Goal: Transaction & Acquisition: Purchase product/service

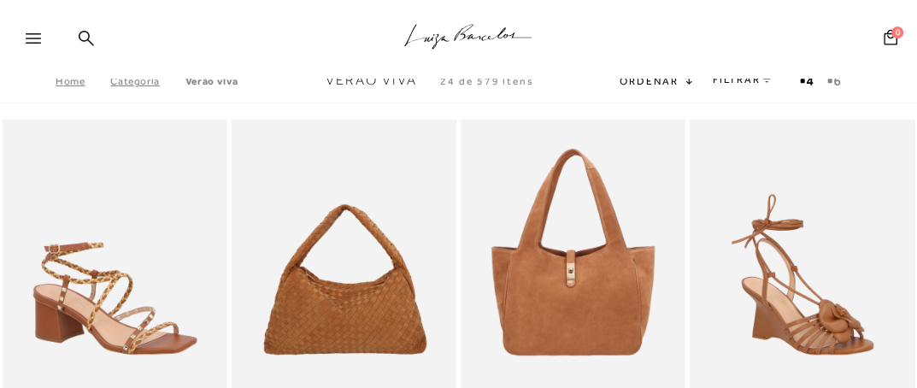
click at [26, 37] on icon at bounding box center [33, 38] width 15 height 10
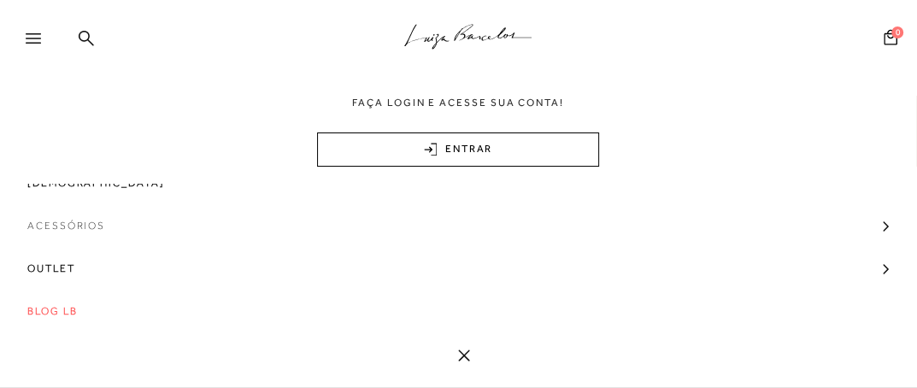
scroll to position [150, 0]
click at [55, 231] on span "Bolsas" at bounding box center [51, 225] width 48 height 43
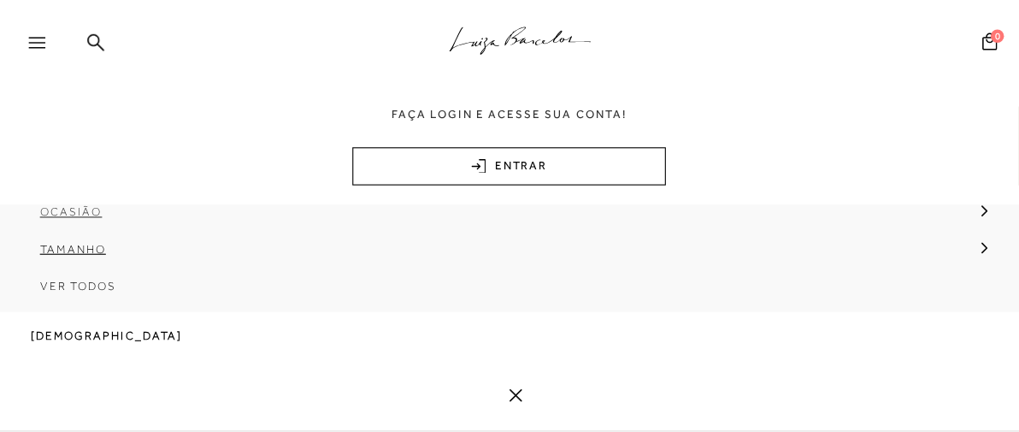
scroll to position [321, 0]
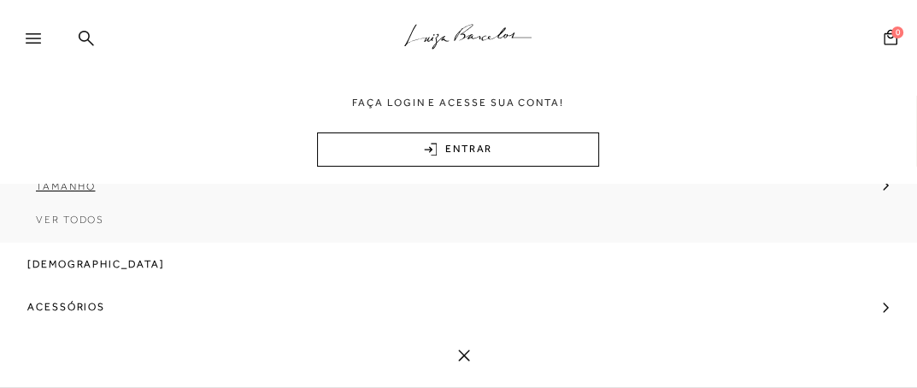
click at [85, 224] on span "Ver Todos" at bounding box center [70, 220] width 68 height 12
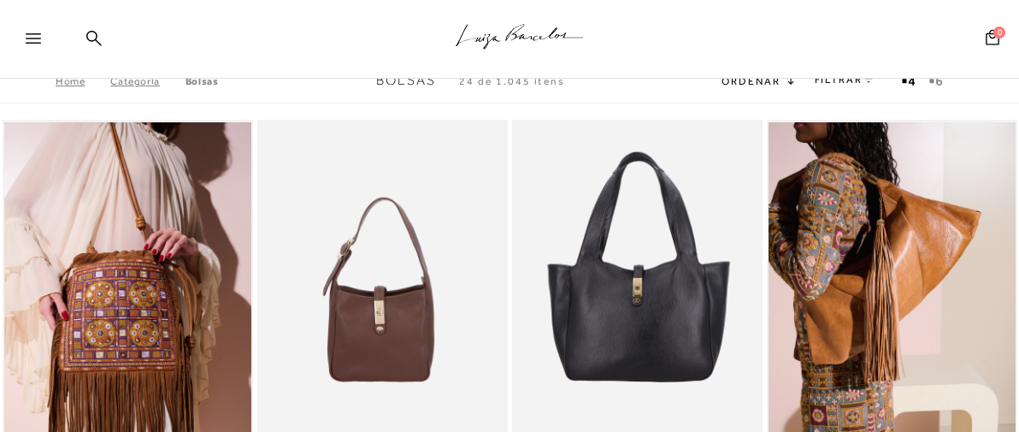
drag, startPoint x: 929, startPoint y: 1, endPoint x: 312, endPoint y: 53, distance: 619.2
click at [816, 53] on div "Pesquisar" at bounding box center [898, 40] width 164 height 38
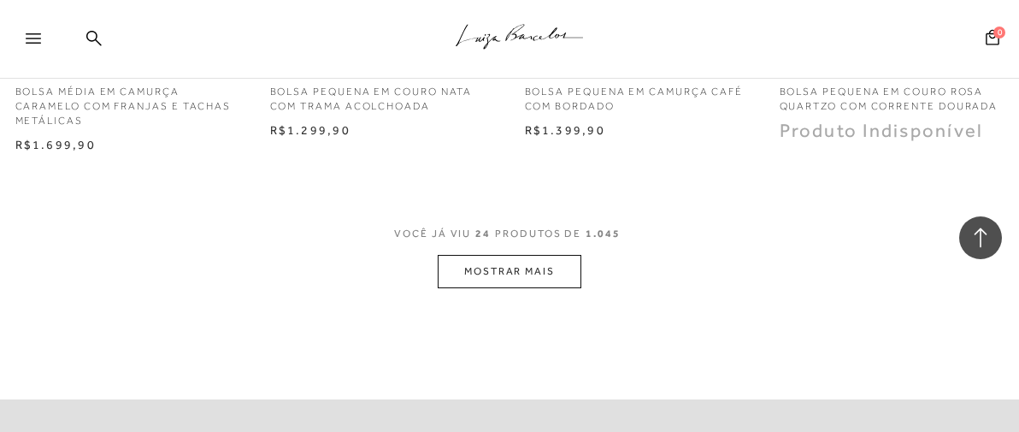
scroll to position [3133, 0]
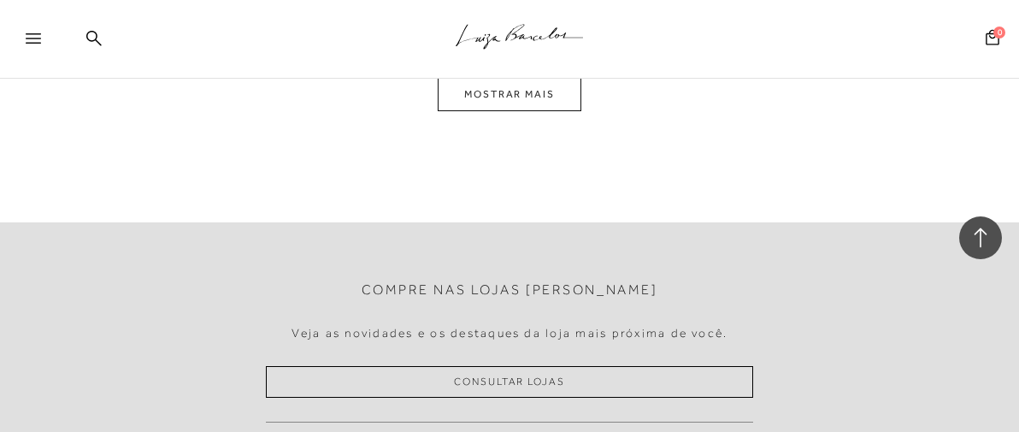
click at [30, 38] on icon at bounding box center [33, 38] width 15 height 10
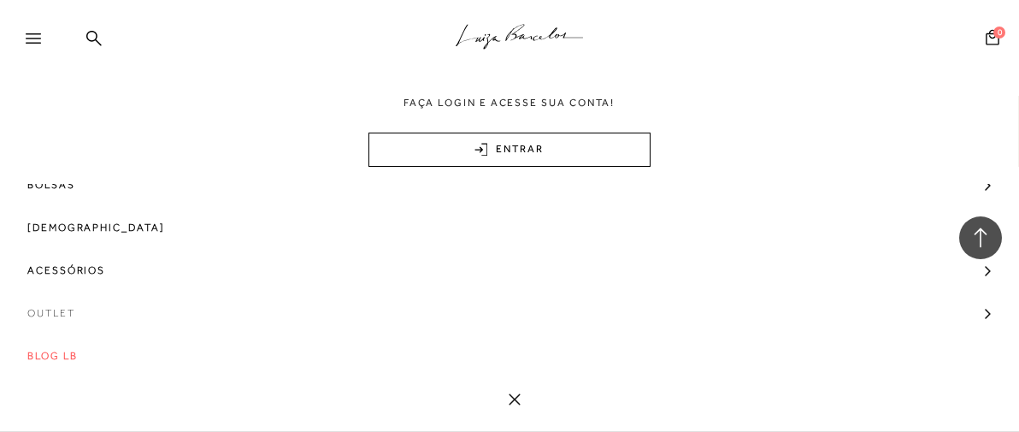
click at [41, 302] on span "Outlet" at bounding box center [51, 312] width 48 height 43
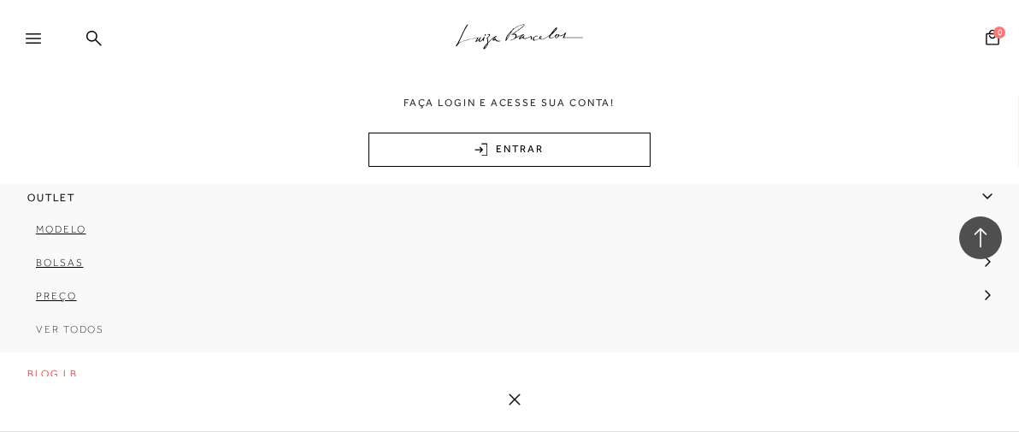
scroll to position [326, 0]
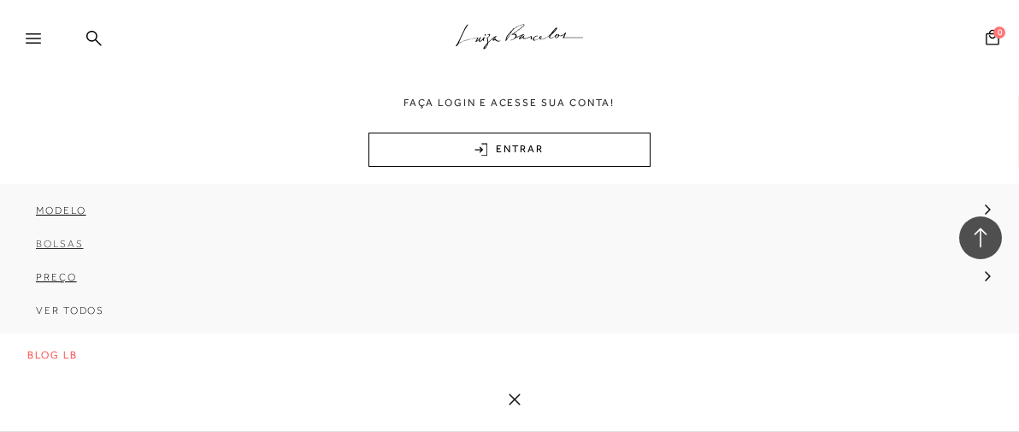
click at [58, 251] on link "Bolsas" at bounding box center [504, 249] width 1008 height 33
click at [86, 272] on span "Pequena" at bounding box center [77, 277] width 57 height 12
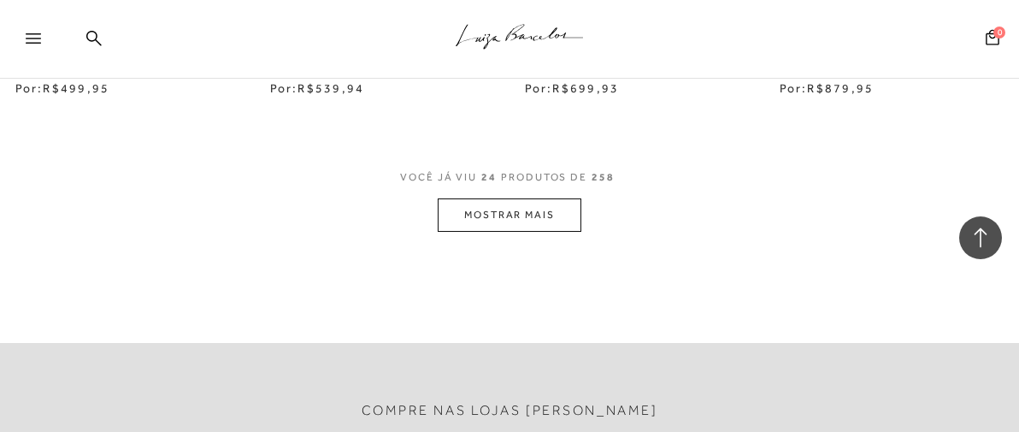
scroll to position [3133, 0]
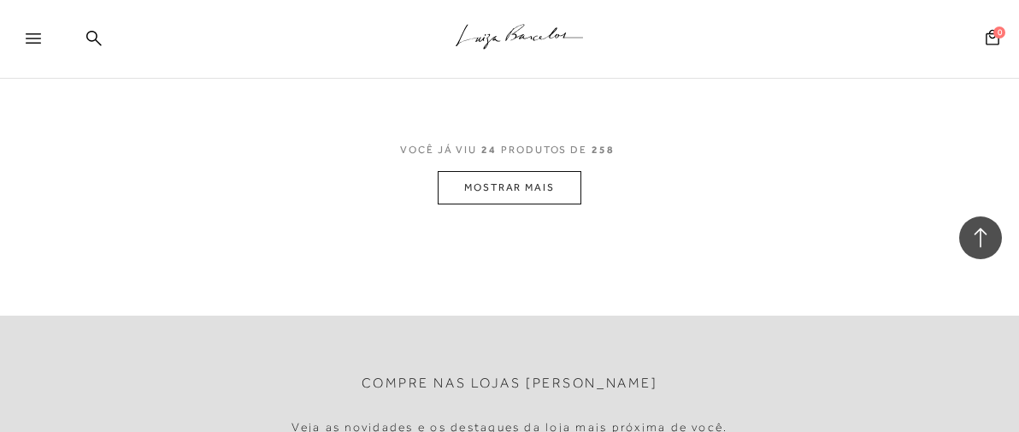
click at [543, 185] on button "MOSTRAR MAIS" at bounding box center [510, 187] width 144 height 33
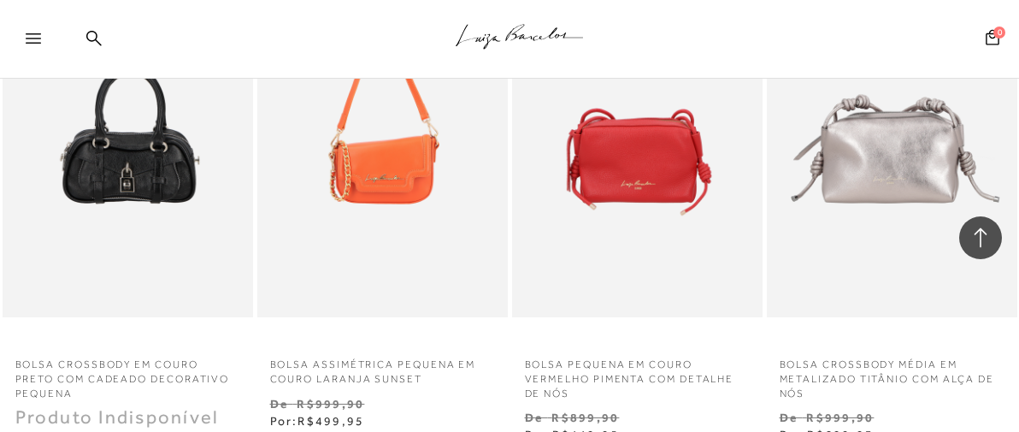
scroll to position [2278, 0]
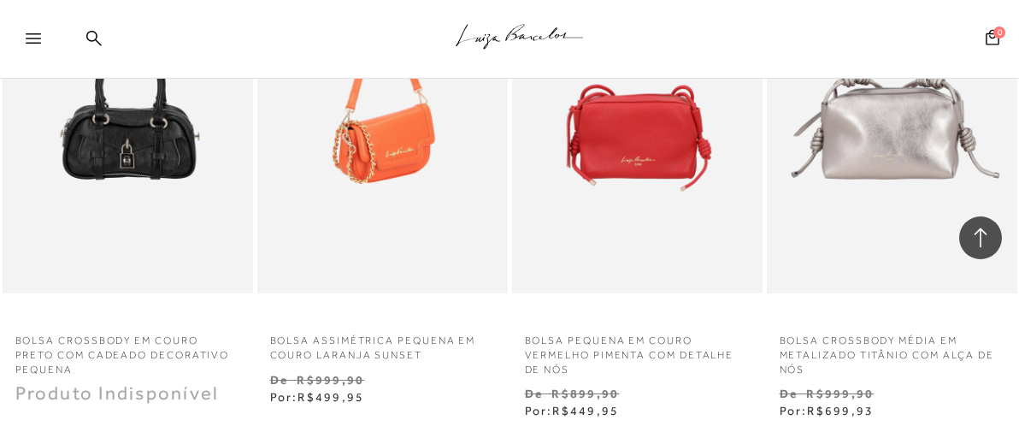
click at [378, 220] on img at bounding box center [383, 105] width 249 height 376
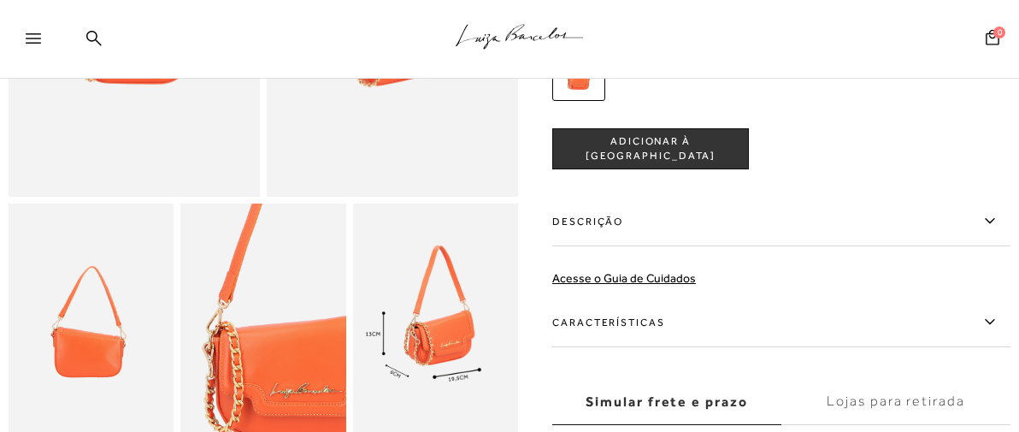
scroll to position [232, 0]
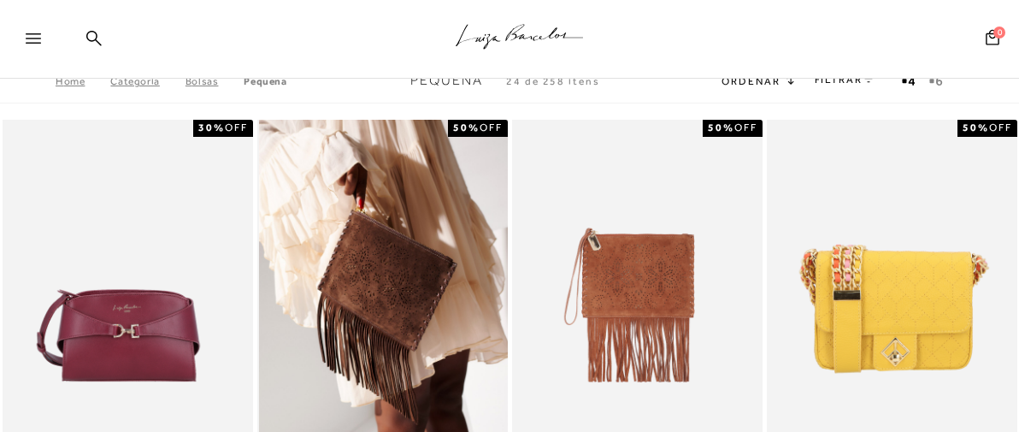
scroll to position [2278, 0]
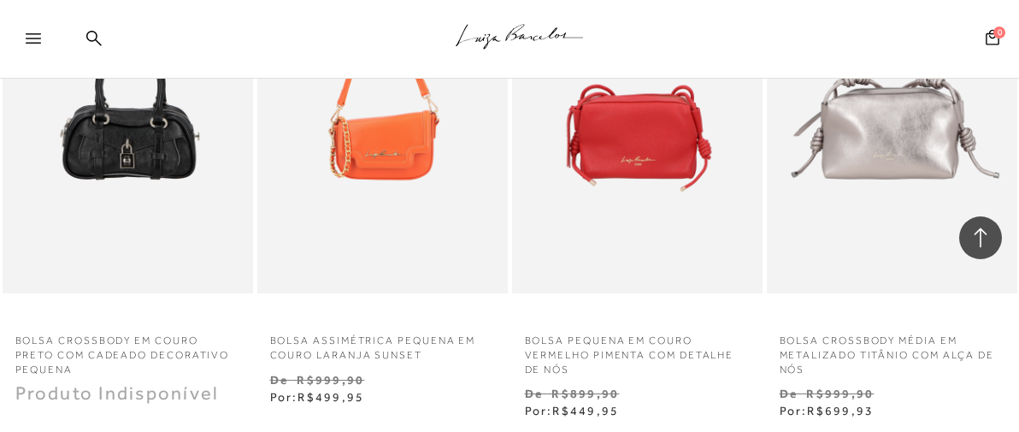
click at [27, 34] on icon at bounding box center [33, 38] width 15 height 10
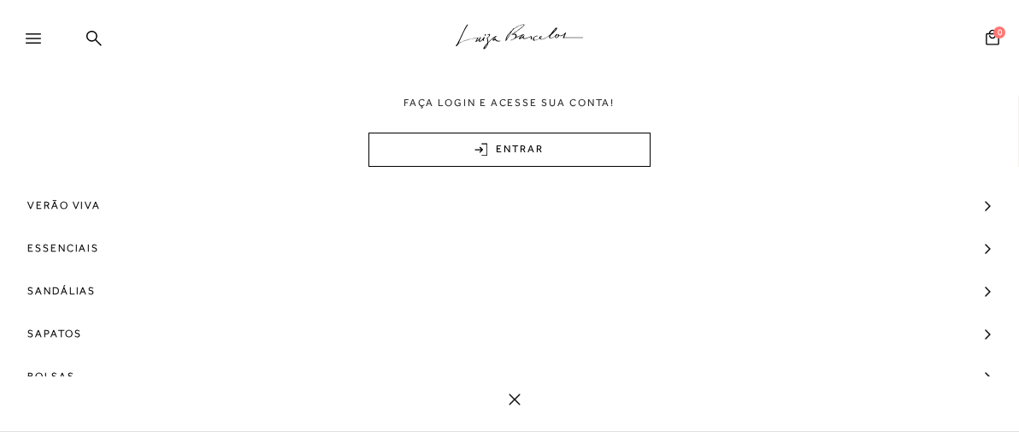
scroll to position [1044, 0]
click at [21, 54] on div at bounding box center [28, 39] width 56 height 34
click at [32, 42] on icon at bounding box center [33, 38] width 15 height 10
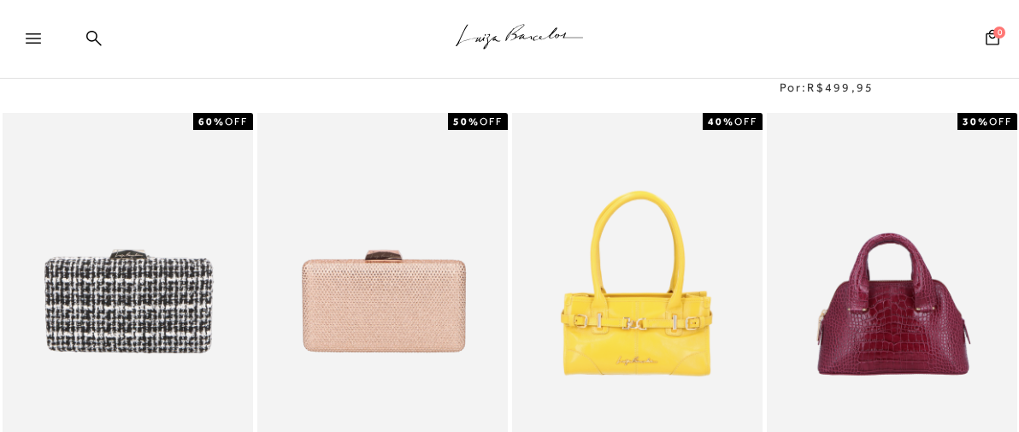
scroll to position [0, 0]
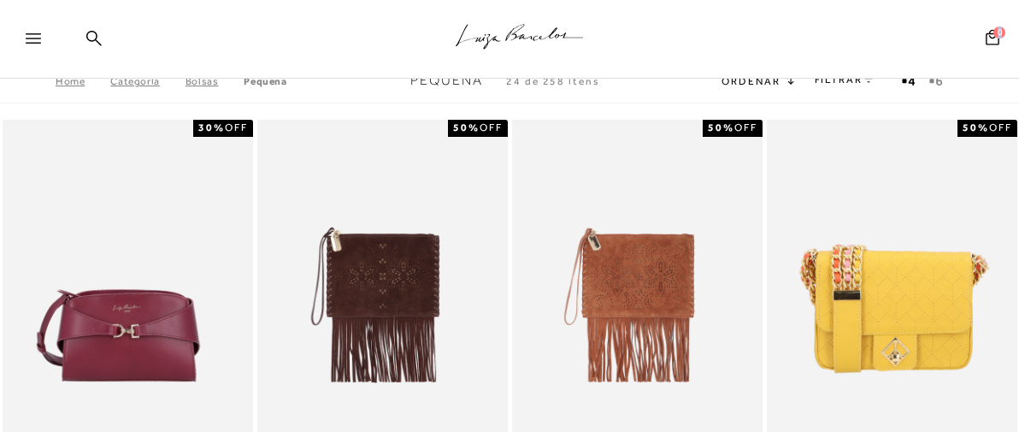
click at [32, 42] on icon at bounding box center [33, 38] width 15 height 10
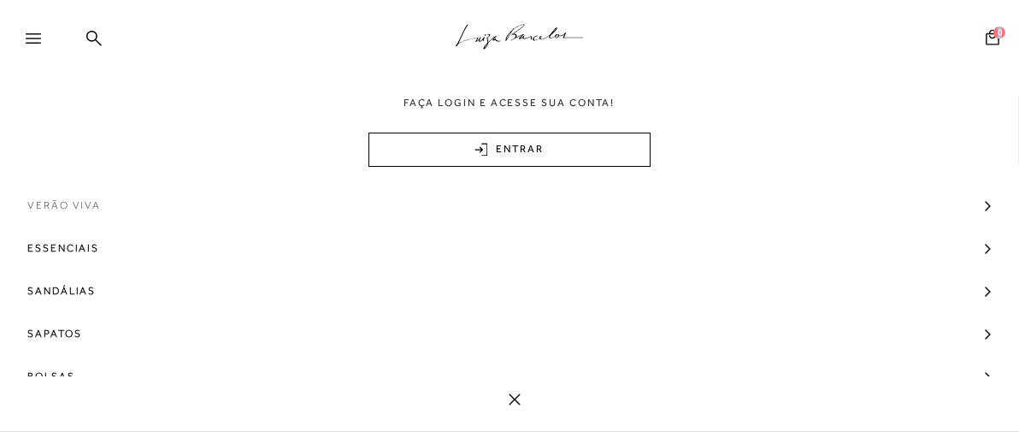
click at [579, 214] on link "Verão Viva" at bounding box center [509, 205] width 1019 height 43
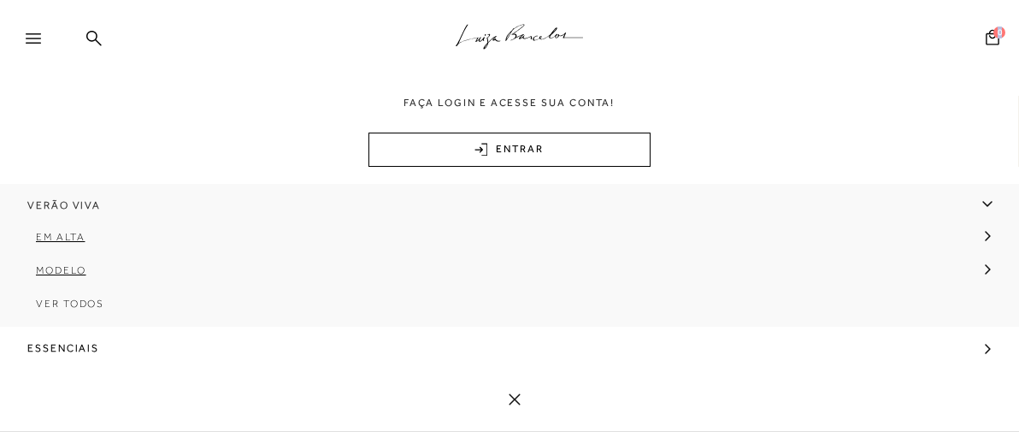
click at [73, 209] on span "Verão Viva" at bounding box center [63, 205] width 73 height 43
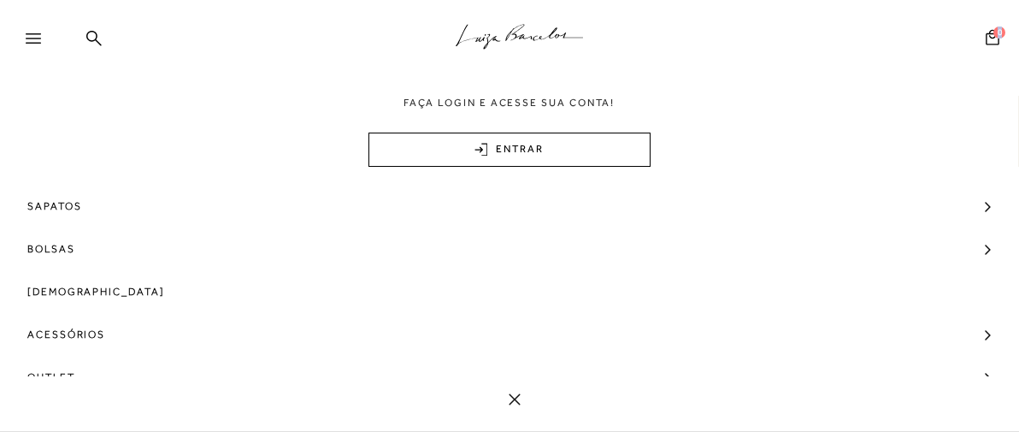
scroll to position [190, 0]
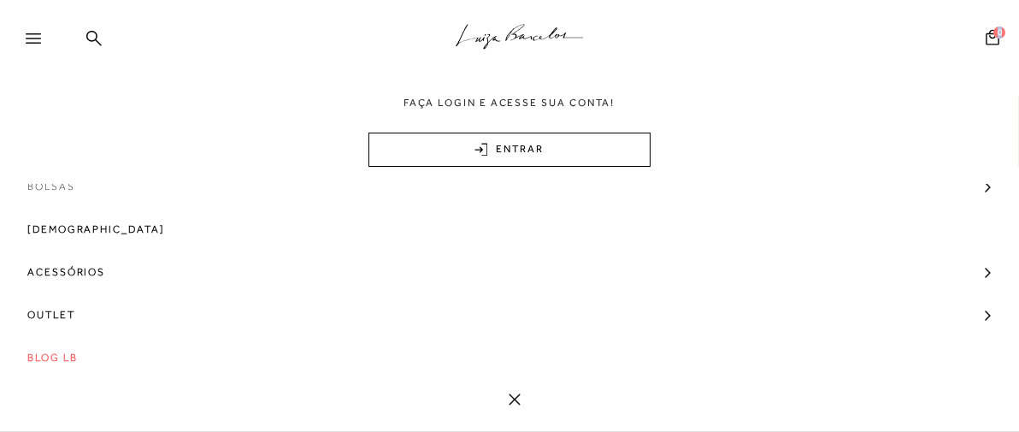
click at [56, 188] on span "Bolsas" at bounding box center [51, 186] width 48 height 43
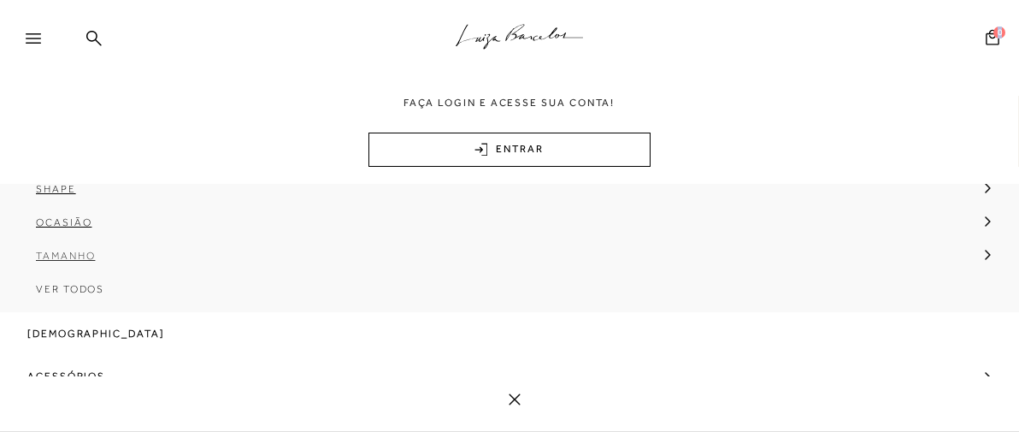
scroll to position [285, 0]
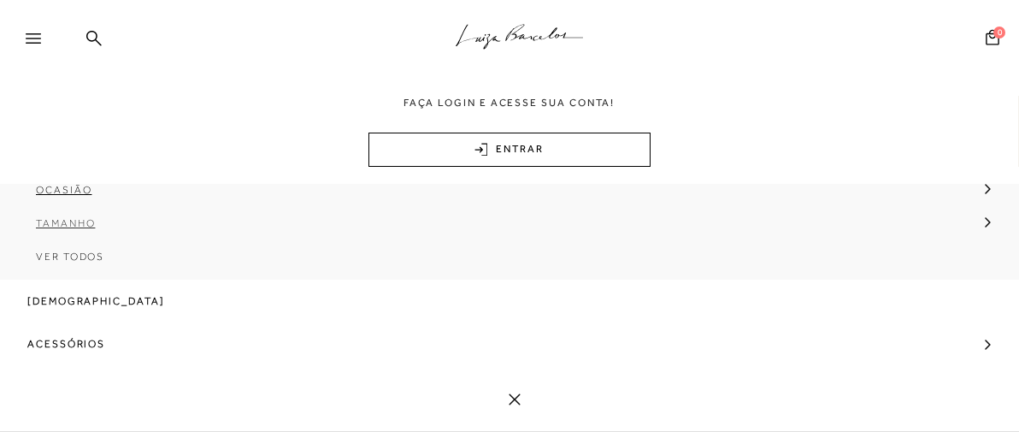
click at [72, 226] on span "Tamanho" at bounding box center [65, 223] width 59 height 12
click at [78, 250] on span "Pequena" at bounding box center [77, 256] width 57 height 12
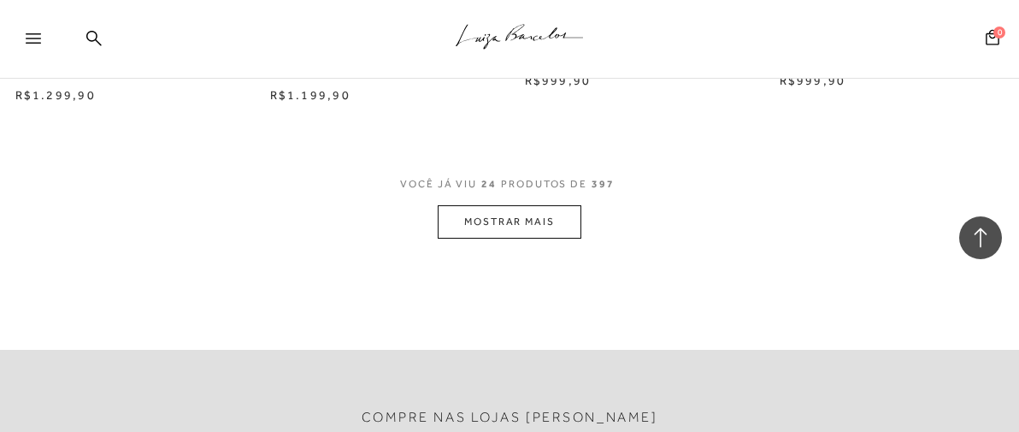
scroll to position [3038, 0]
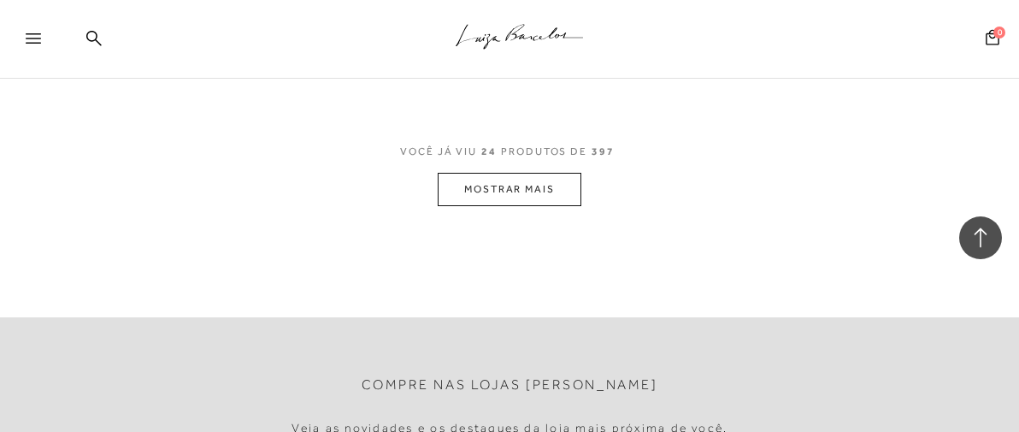
click at [497, 190] on button "MOSTRAR MAIS" at bounding box center [510, 189] width 144 height 33
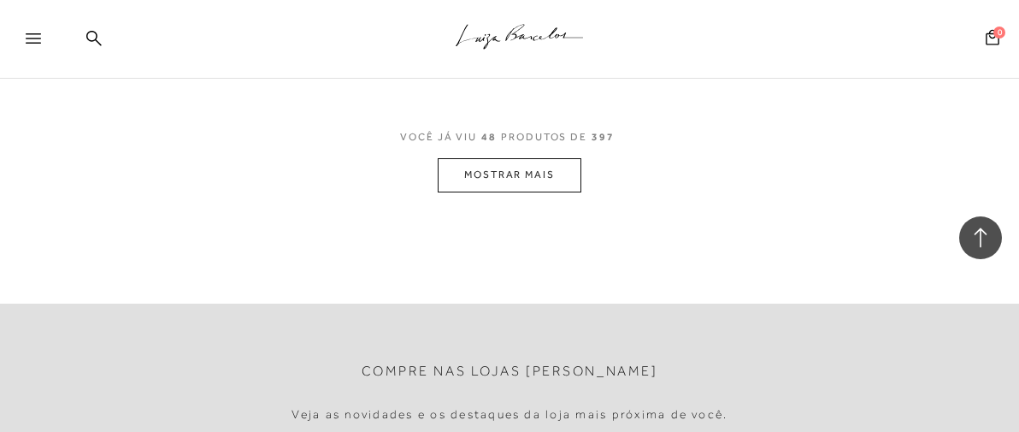
scroll to position [6077, 0]
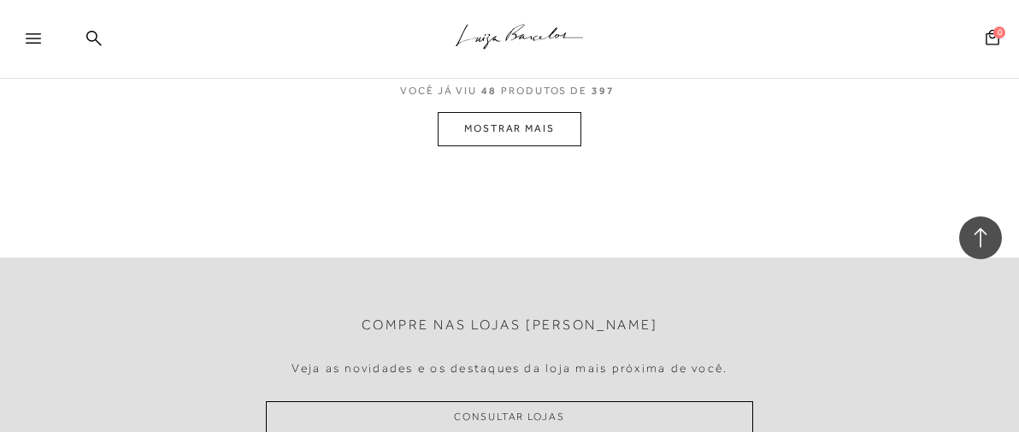
click at [534, 129] on button "MOSTRAR MAIS" at bounding box center [510, 128] width 144 height 33
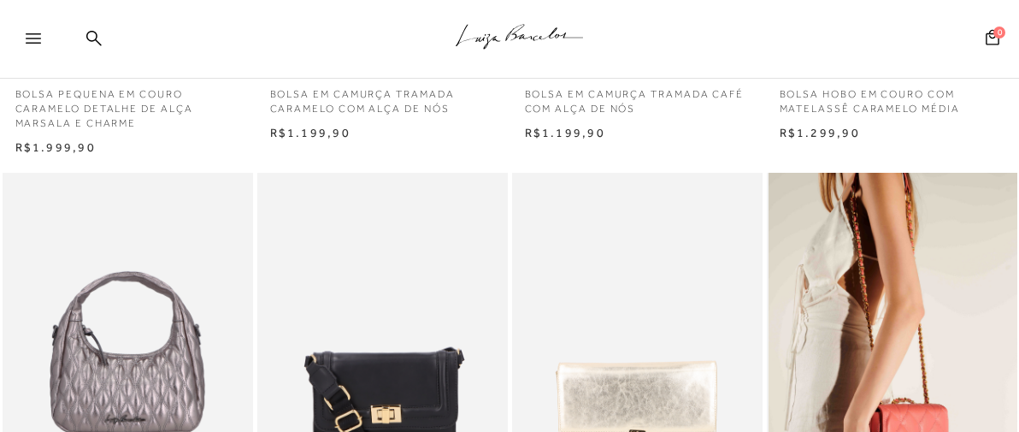
scroll to position [0, 0]
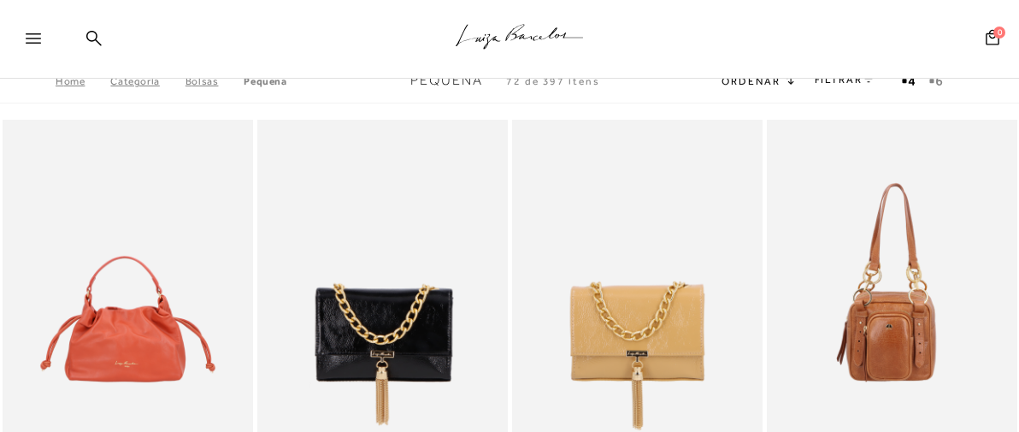
click at [834, 79] on link "FILTRAR" at bounding box center [844, 79] width 60 height 12
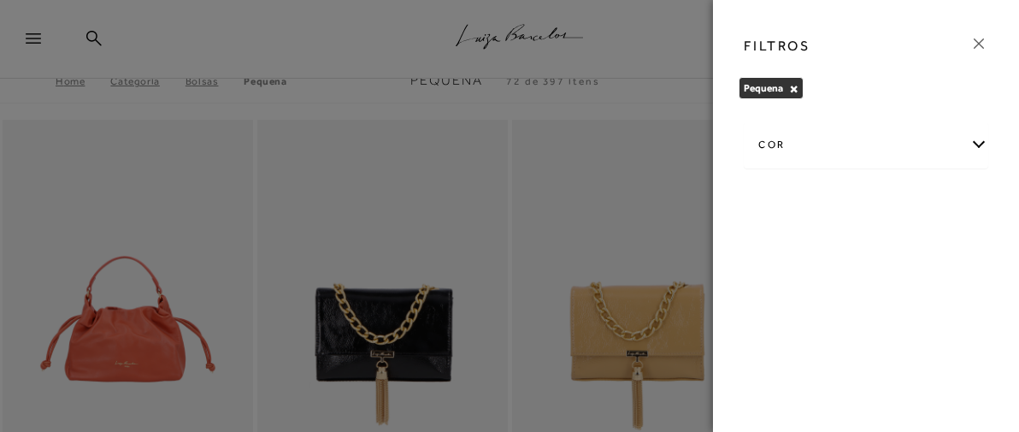
click at [976, 39] on icon at bounding box center [978, 43] width 19 height 19
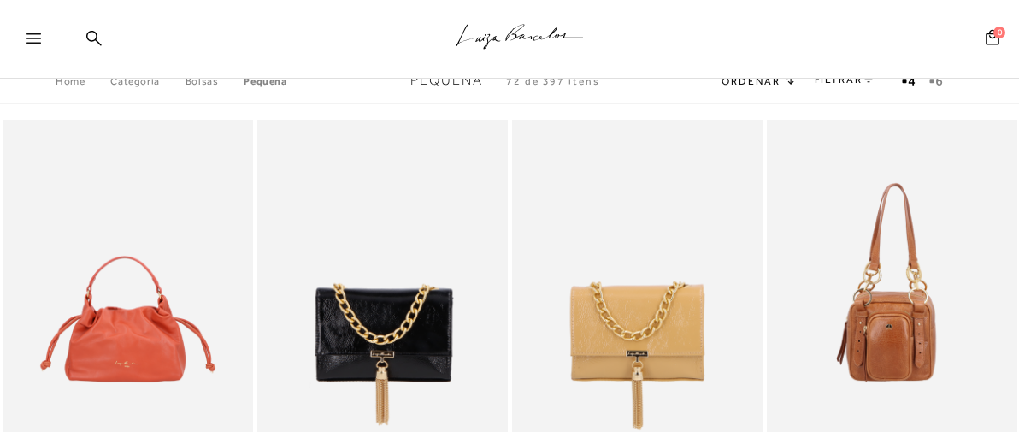
click at [784, 85] on icon at bounding box center [789, 78] width 10 height 13
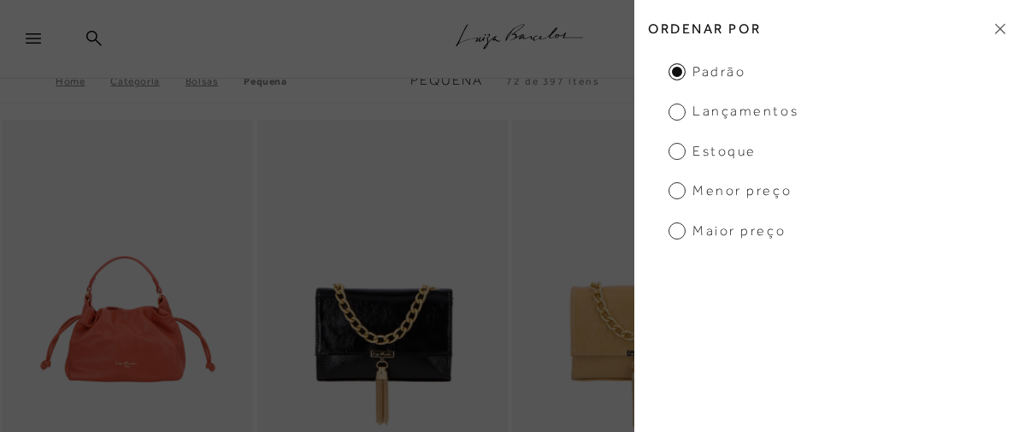
click at [685, 183] on span "Menor preço" at bounding box center [729, 190] width 123 height 19
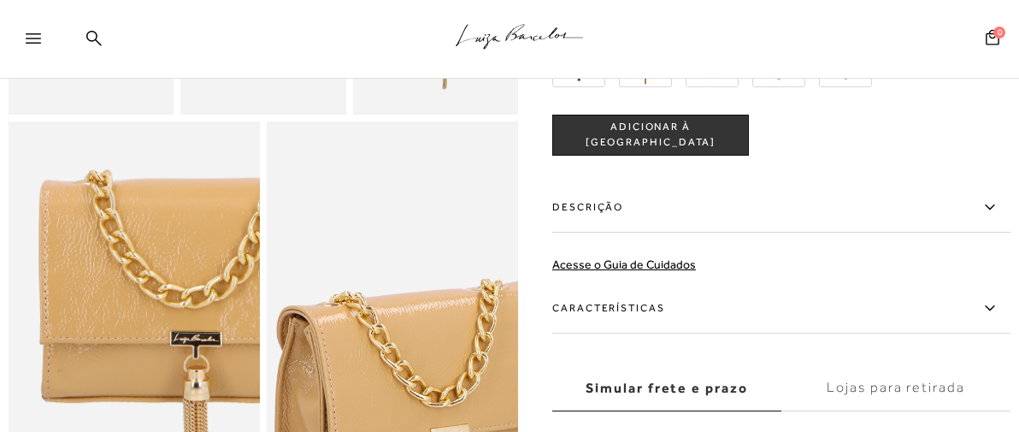
scroll to position [1329, 0]
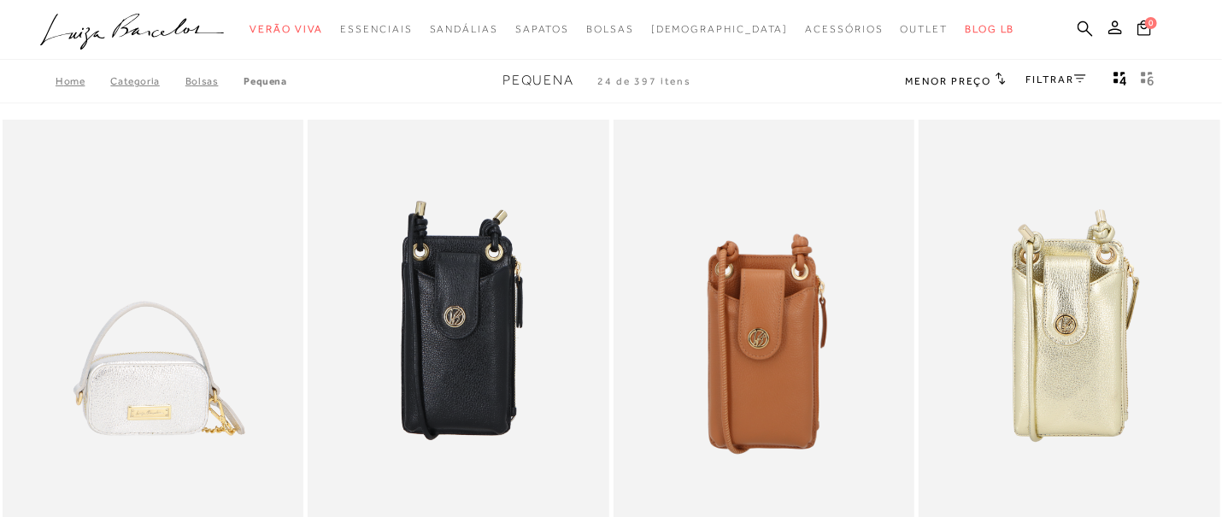
drag, startPoint x: 714, startPoint y: 10, endPoint x: 348, endPoint y: 63, distance: 370.4
click at [348, 63] on div "Home Categoria [GEOGRAPHIC_DATA] [GEOGRAPHIC_DATA] Pequena 24 de 397 itens Meno…" at bounding box center [611, 81] width 1222 height 44
